Goal: Task Accomplishment & Management: Manage account settings

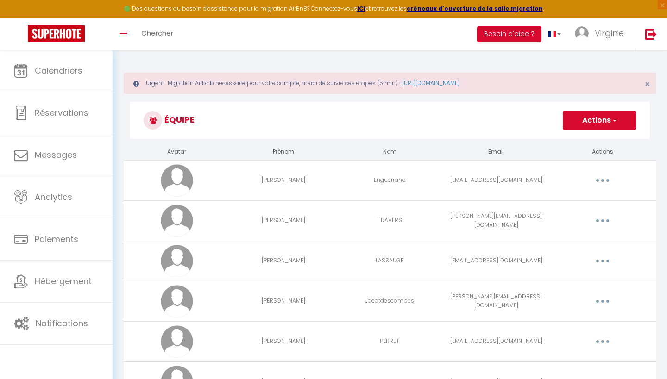
click at [67, 74] on span "Calendriers" at bounding box center [59, 71] width 48 height 12
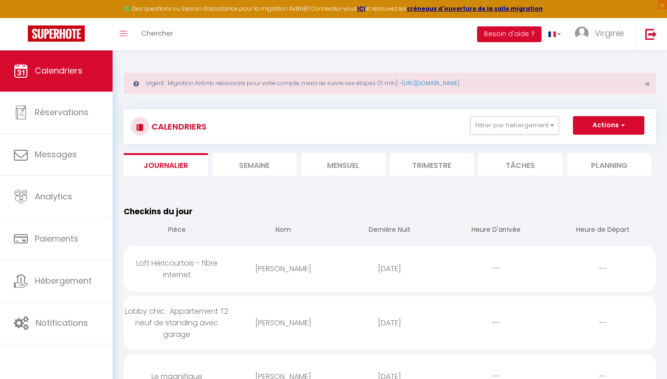
click at [344, 162] on li "Mensuel" at bounding box center [343, 164] width 84 height 23
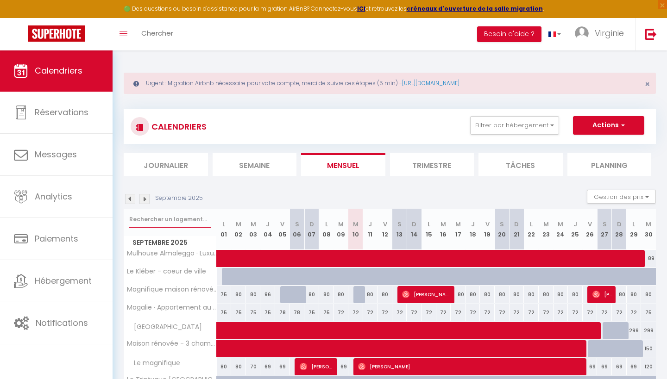
click at [162, 215] on input "text" at bounding box center [170, 219] width 82 height 17
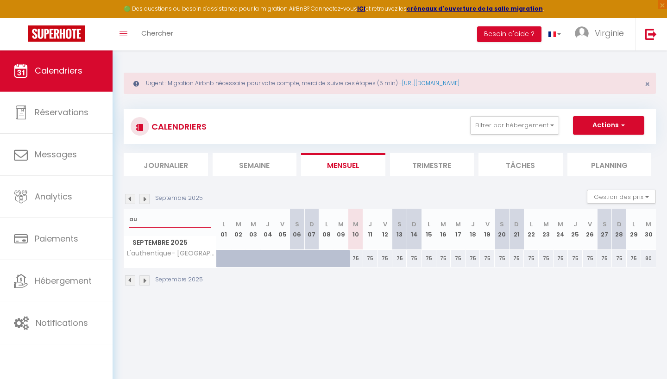
type input "a"
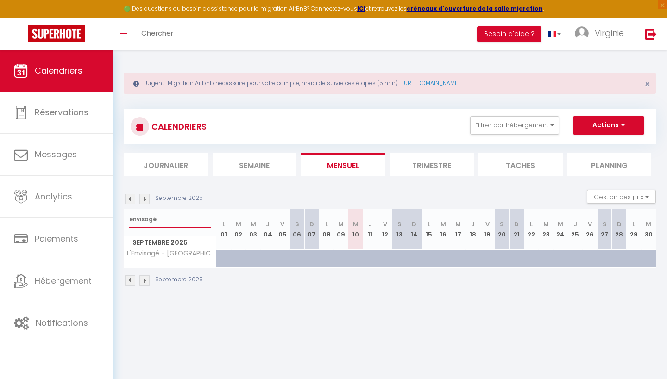
type input "envisagé"
click at [167, 162] on li "Journalier" at bounding box center [166, 164] width 84 height 23
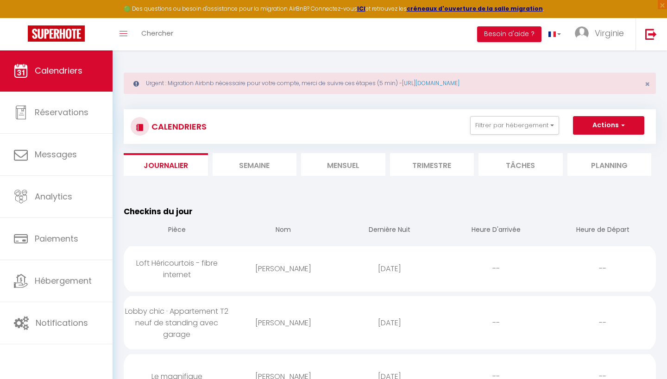
click at [258, 162] on li "Semaine" at bounding box center [255, 164] width 84 height 23
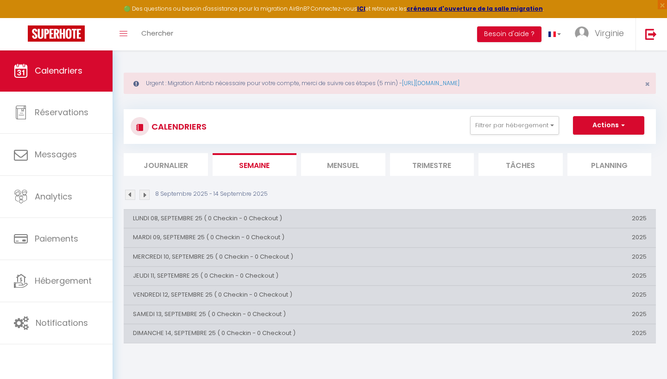
click at [172, 274] on th "JEUDI 11, SEPTEMBRE 25 ( 0 Checkin - 0 Checkout )" at bounding box center [301, 276] width 355 height 19
click at [176, 160] on li "Journalier" at bounding box center [166, 164] width 84 height 23
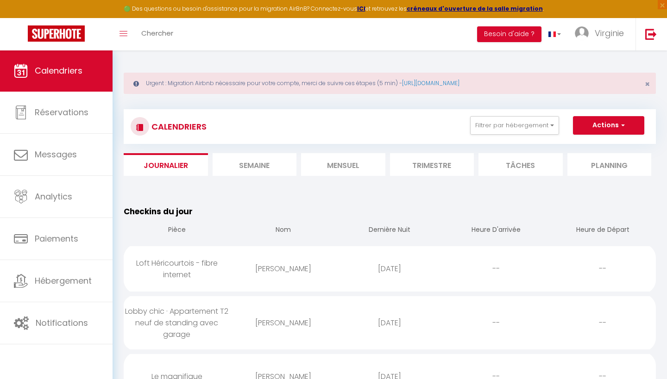
click at [261, 164] on li "Semaine" at bounding box center [255, 164] width 84 height 23
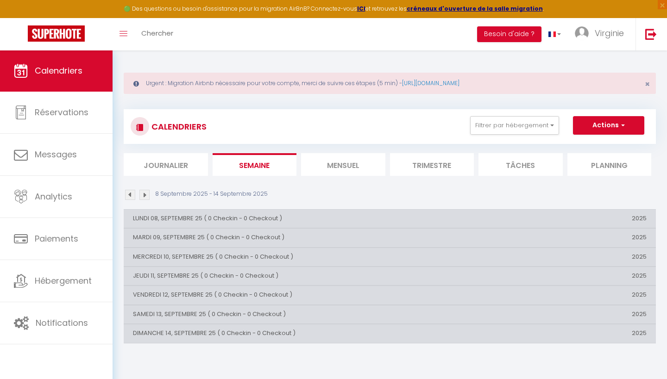
click at [191, 273] on th "JEUDI 11, SEPTEMBRE 25 ( 0 Checkin - 0 Checkout )" at bounding box center [301, 276] width 355 height 19
click at [198, 294] on th "VENDREDI 12, SEPTEMBRE 25 ( 0 Checkin - 0 Checkout )" at bounding box center [301, 295] width 355 height 19
click at [348, 167] on li "Mensuel" at bounding box center [343, 164] width 84 height 23
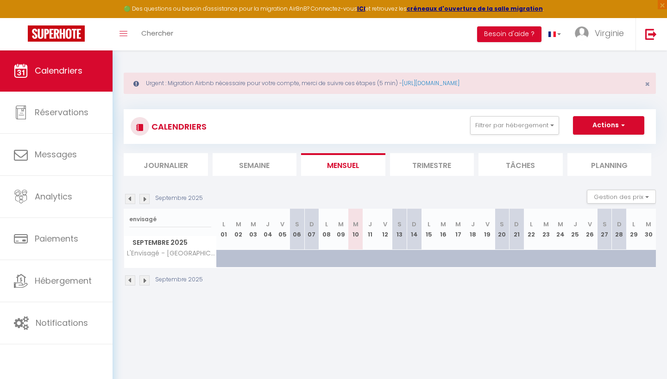
click at [512, 163] on li "Tâches" at bounding box center [521, 164] width 84 height 23
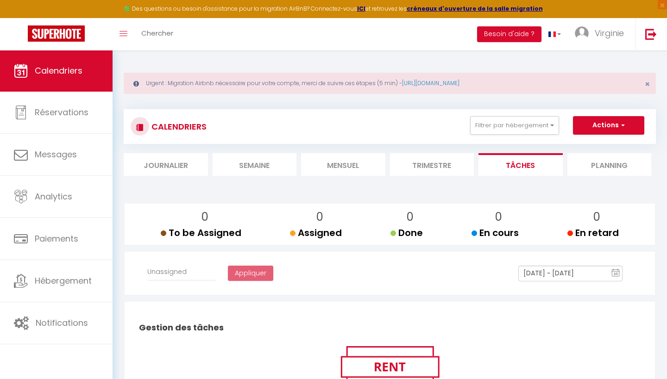
select select
click at [606, 161] on li "Planning" at bounding box center [610, 164] width 84 height 23
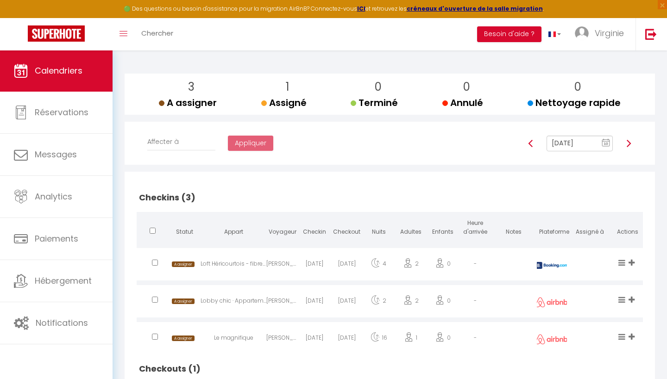
scroll to position [160, 0]
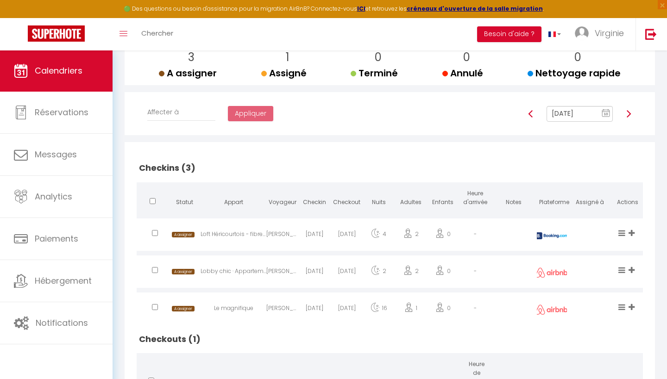
click at [624, 114] on div at bounding box center [628, 114] width 19 height 16
click at [629, 115] on img at bounding box center [628, 113] width 7 height 7
type input "[DATE]"
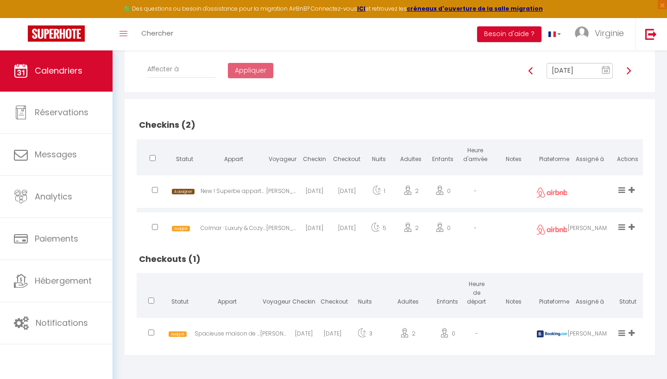
scroll to position [202, 0]
click at [255, 335] on div "Spacieuse maison de ville - [GEOGRAPHIC_DATA]" at bounding box center [228, 336] width 66 height 30
select select "0"
select select "1"
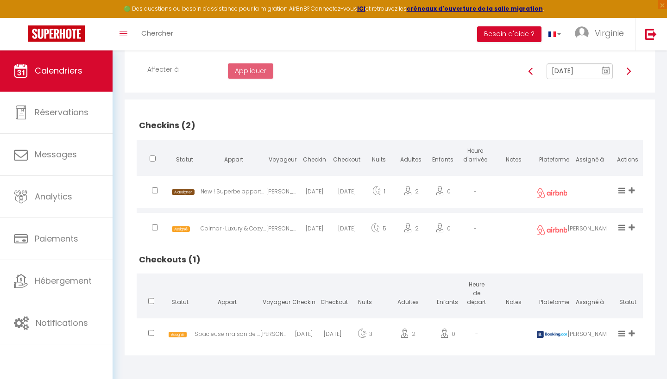
select select
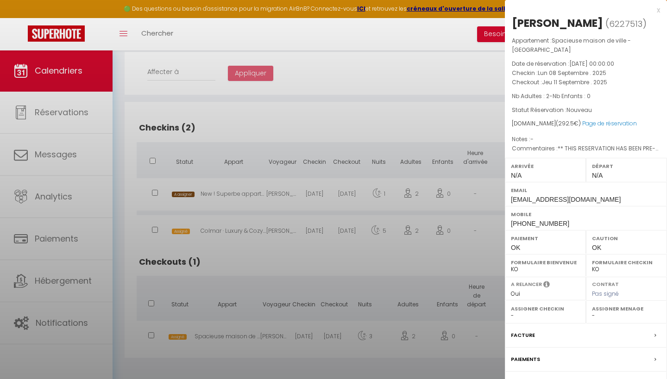
select select "36925"
select select "46777"
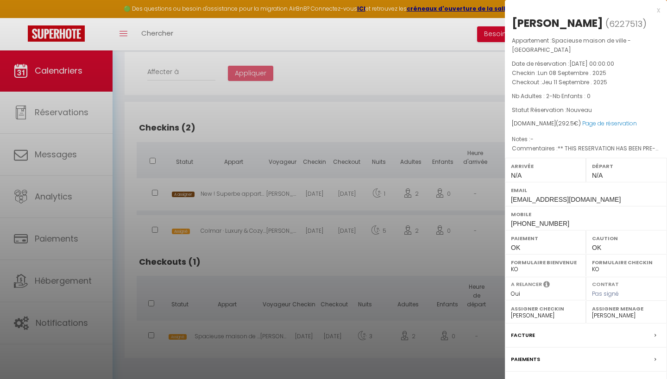
click at [529, 355] on label "Paiements" at bounding box center [525, 360] width 29 height 10
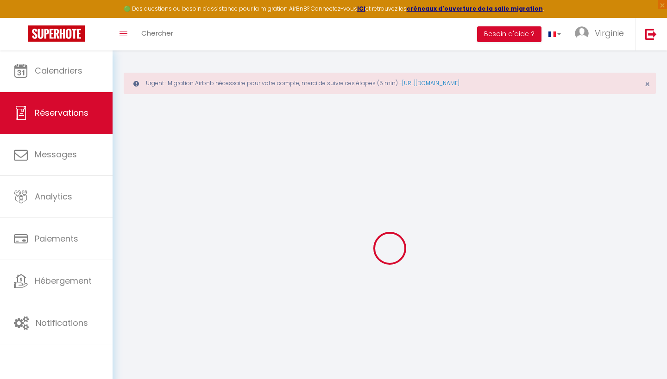
select select
checkbox input "false"
select select
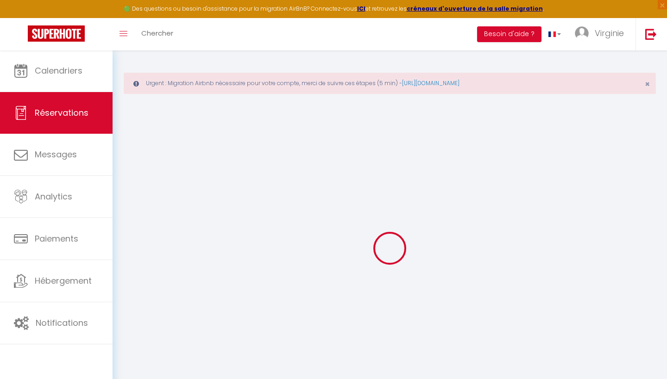
checkbox input "false"
type textarea "** THIS RESERVATION HAS BEEN PRE-PAID ** BOOKING NOTE : Payment charge is EUR 4…"
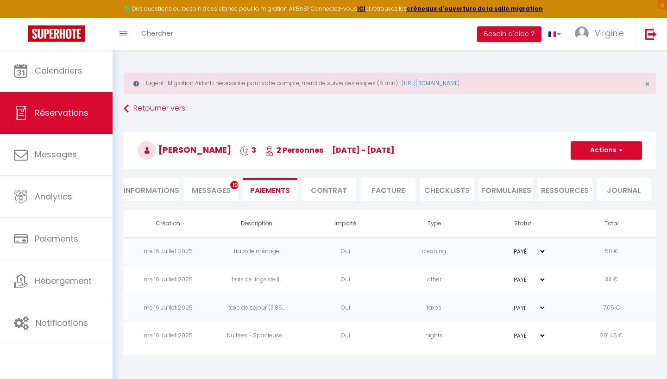
click at [221, 189] on span "Messages" at bounding box center [211, 190] width 39 height 11
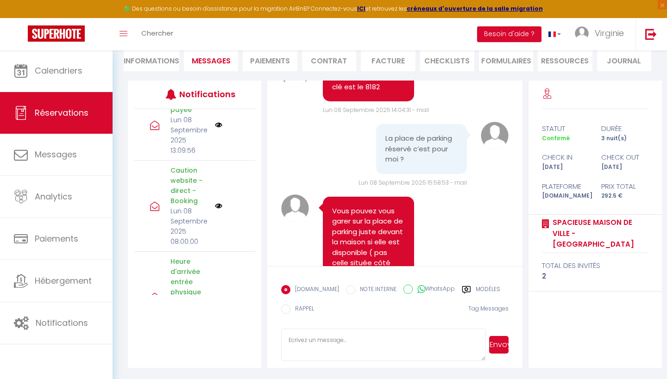
scroll to position [130, 0]
click at [365, 337] on textarea at bounding box center [383, 345] width 204 height 32
type textarea "[PERSON_NAME], j'espère que vous passez un agréable séjour. Pourriez-vous me di…"
click at [504, 349] on button "Envoyer" at bounding box center [498, 345] width 19 height 18
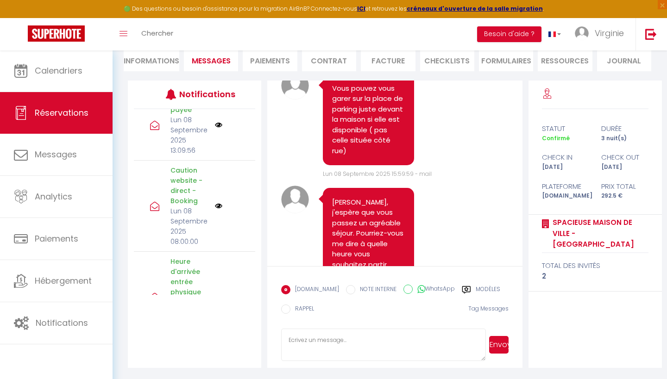
scroll to position [3755, 0]
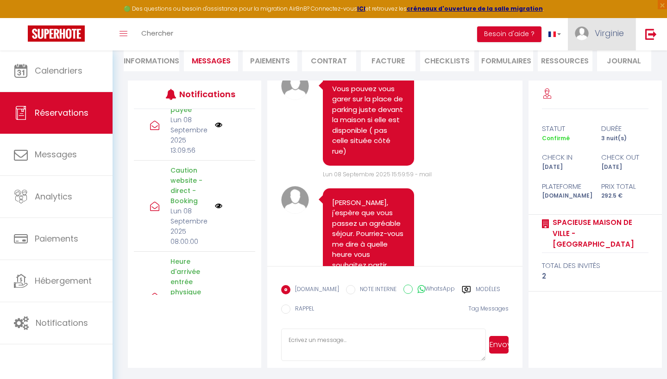
click at [618, 36] on span "Virginie" at bounding box center [609, 33] width 29 height 12
click at [587, 81] on link "Équipe" at bounding box center [598, 81] width 69 height 16
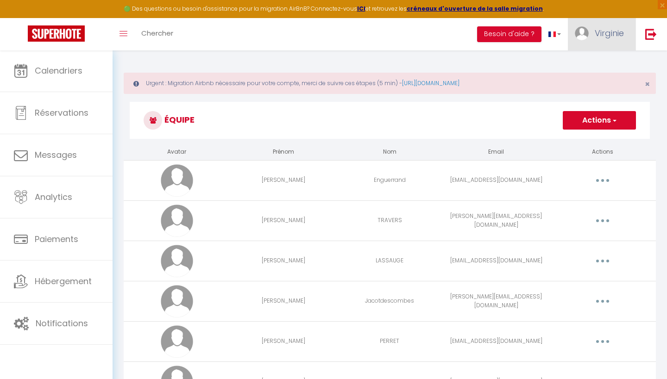
click at [607, 36] on span "Virginie" at bounding box center [609, 33] width 29 height 12
click at [593, 62] on link "Paramètres" at bounding box center [598, 65] width 69 height 16
select select "28"
select select "fr"
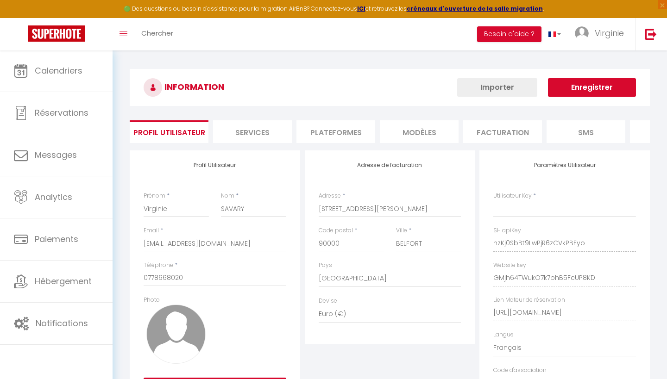
type input "hzKj0SbBt9LwPjR6zCVkPBEyo"
type input "GMjh64TWukO7k7bhB5FcUP8KD"
type input "[URL][DOMAIN_NAME]"
select select "fr"
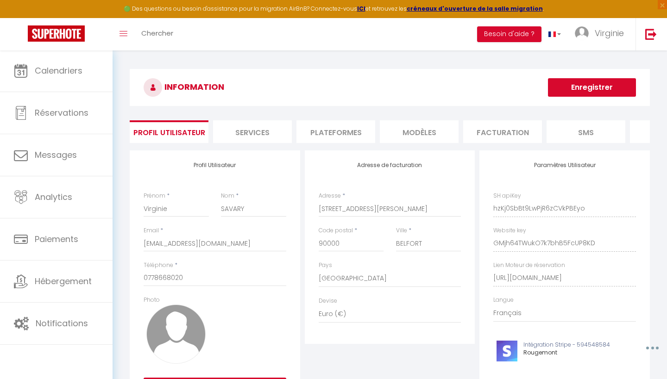
click at [357, 127] on li "Plateformes" at bounding box center [336, 131] width 79 height 23
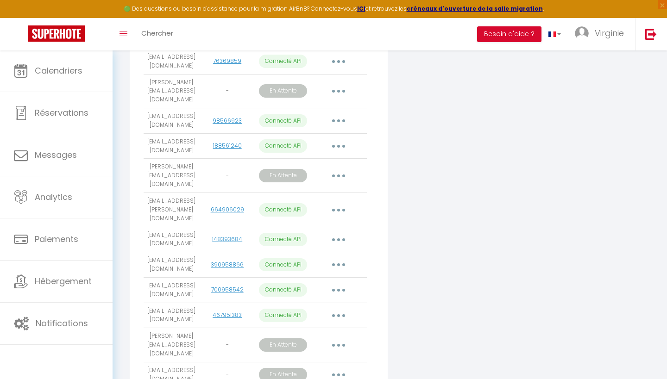
scroll to position [876, 0]
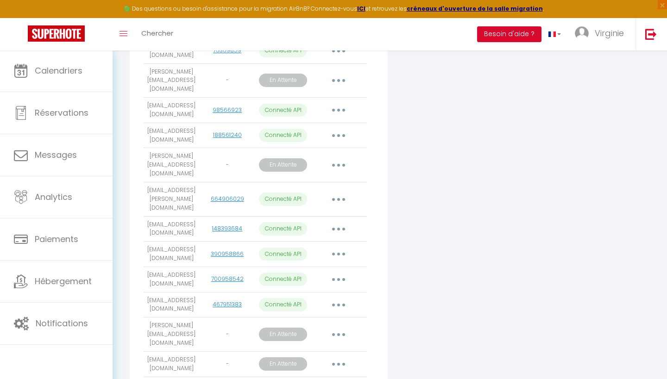
click at [341, 328] on button "button" at bounding box center [339, 335] width 26 height 15
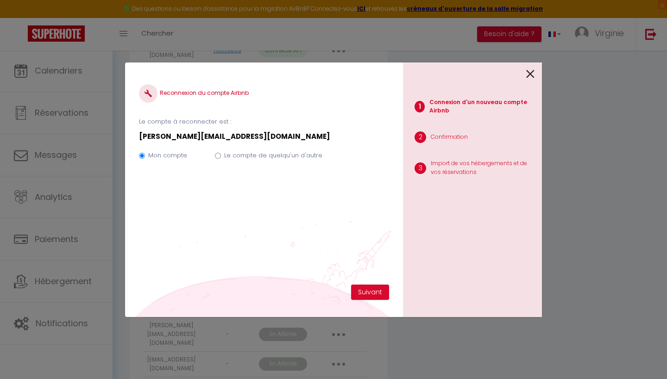
click at [276, 158] on label "Le compte de quelqu'un d'autre" at bounding box center [273, 155] width 98 height 9
click at [221, 158] on input "Le compte de quelqu'un d'autre" at bounding box center [218, 156] width 6 height 6
radio input "true"
radio input "false"
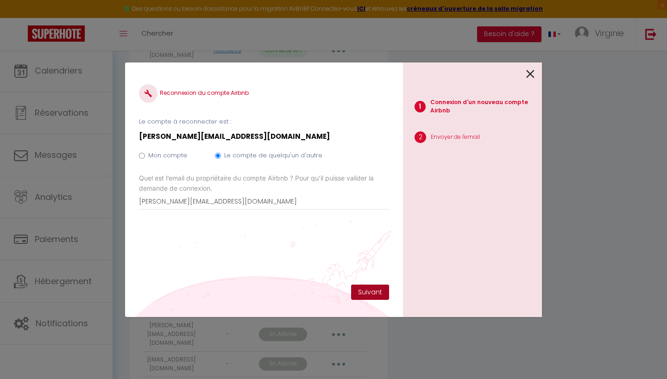
click at [370, 292] on button "Suivant" at bounding box center [370, 293] width 38 height 16
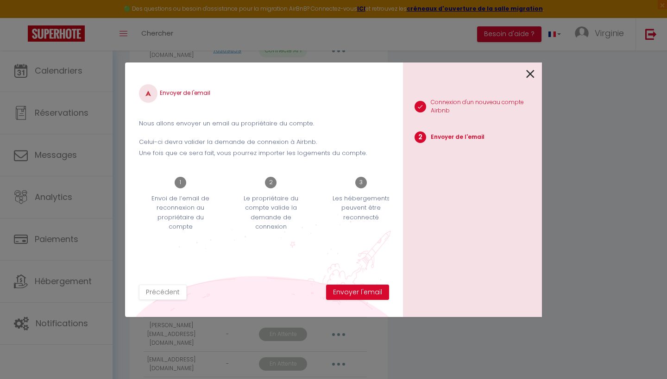
click at [370, 292] on button "Envoyer l'email" at bounding box center [357, 293] width 63 height 16
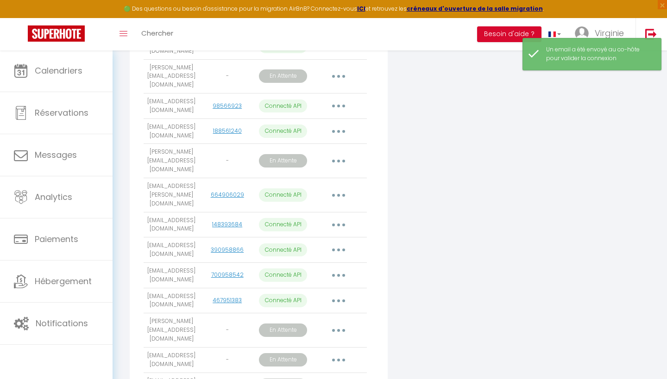
scroll to position [880, 0]
click at [340, 353] on button "button" at bounding box center [339, 360] width 26 height 15
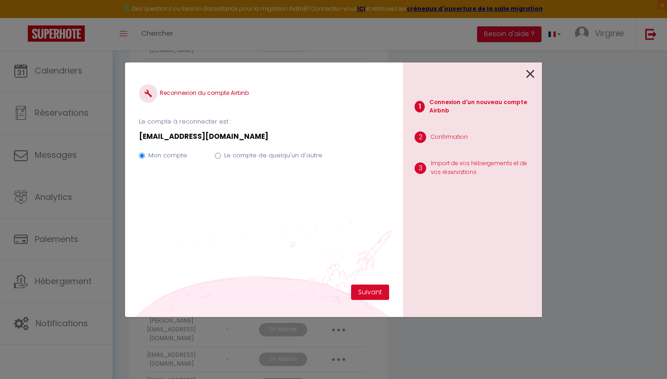
click at [285, 158] on label "Le compte de quelqu'un d'autre" at bounding box center [273, 155] width 98 height 9
click at [221, 158] on input "Le compte de quelqu'un d'autre" at bounding box center [218, 156] width 6 height 6
radio input "true"
radio input "false"
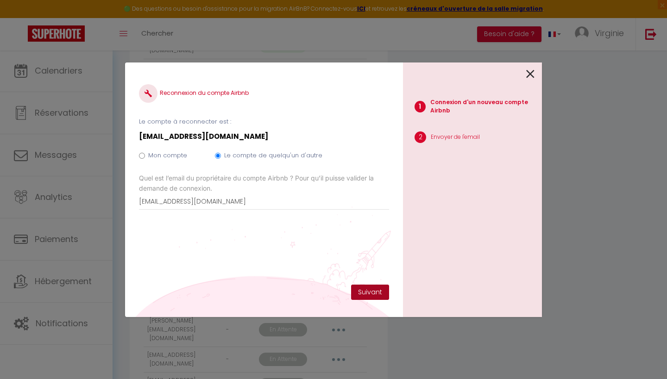
click at [365, 292] on button "Suivant" at bounding box center [370, 293] width 38 height 16
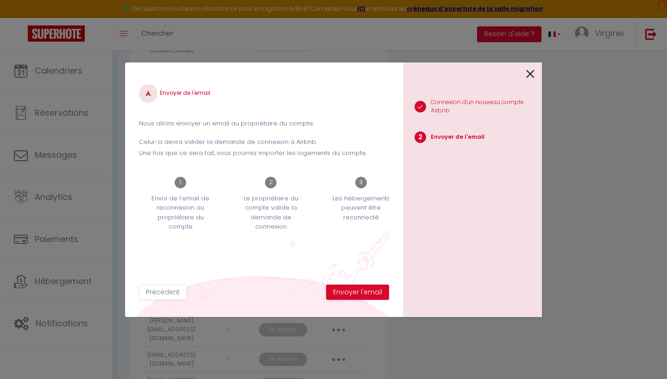
click at [361, 291] on button "Envoyer l'email" at bounding box center [357, 293] width 63 height 16
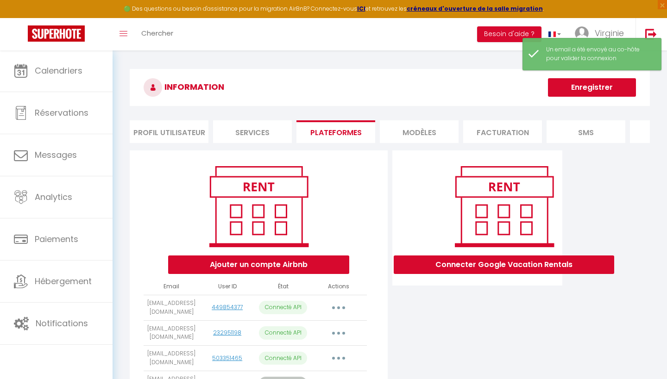
scroll to position [0, 0]
